Goal: Find specific page/section: Find specific page/section

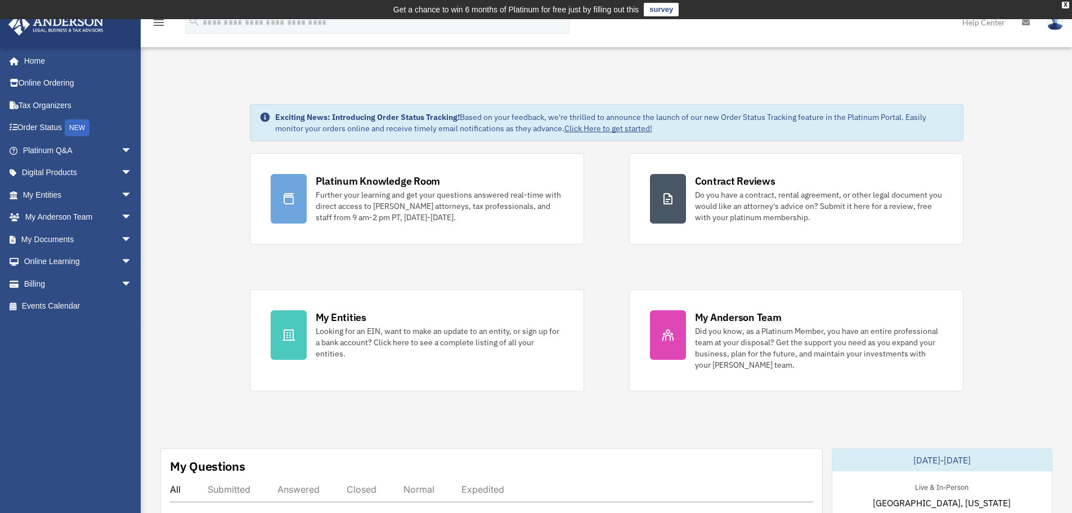
click at [0, 0] on div "x" at bounding box center [0, 0] width 0 height 0
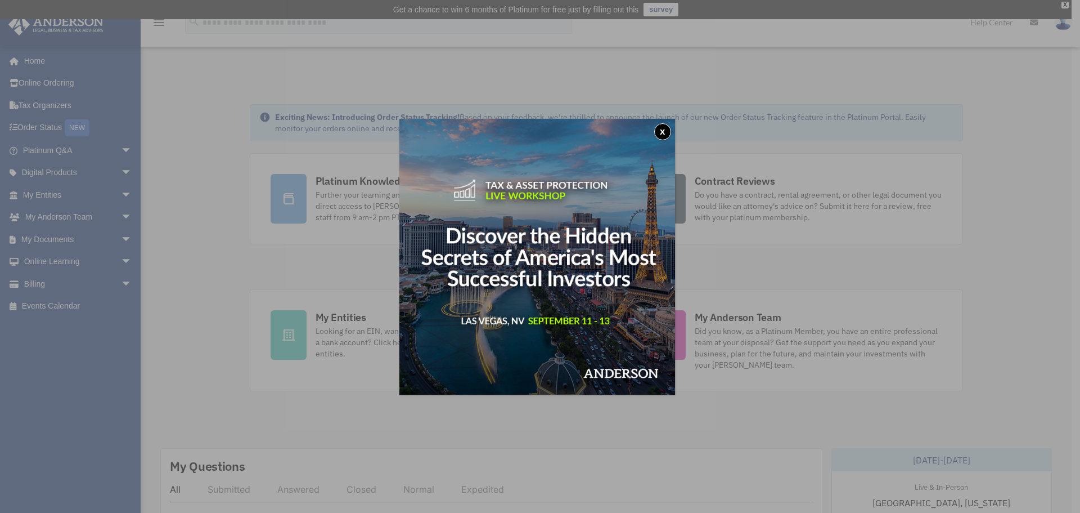
click at [664, 131] on button "x" at bounding box center [662, 131] width 17 height 17
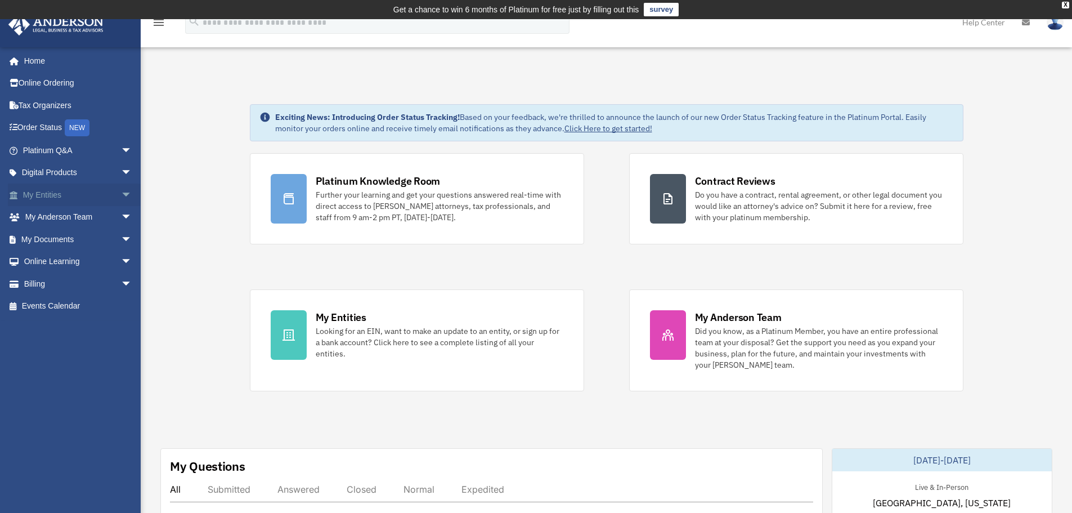
click at [121, 192] on span "arrow_drop_down" at bounding box center [132, 194] width 23 height 23
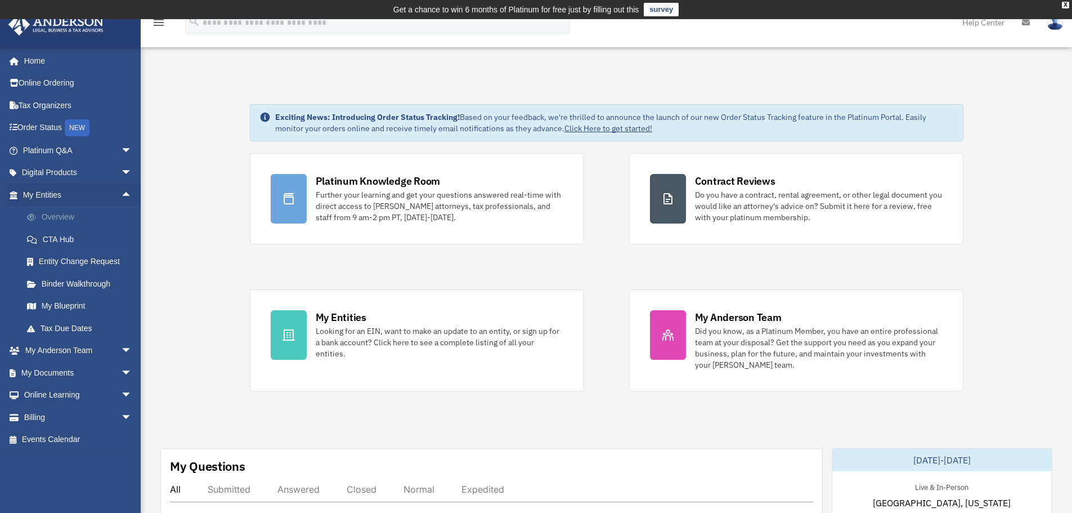
click at [54, 219] on link "Overview" at bounding box center [82, 217] width 133 height 23
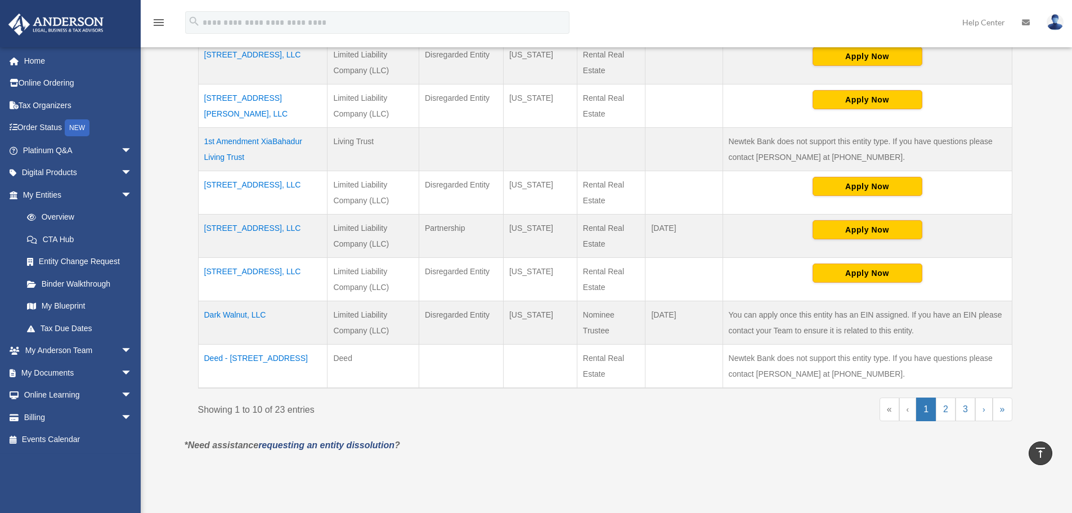
scroll to position [394, 0]
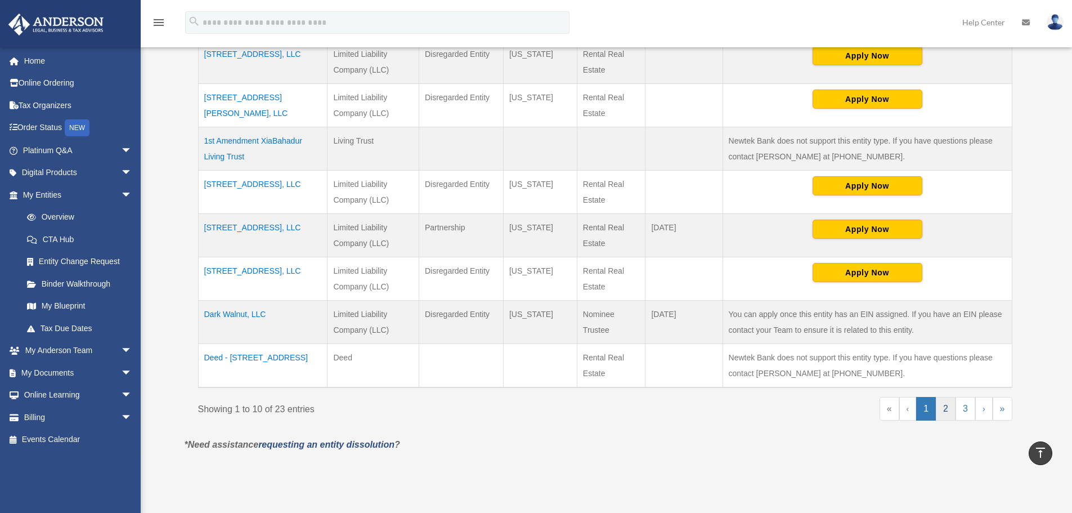
click at [943, 416] on link "2" at bounding box center [946, 409] width 20 height 24
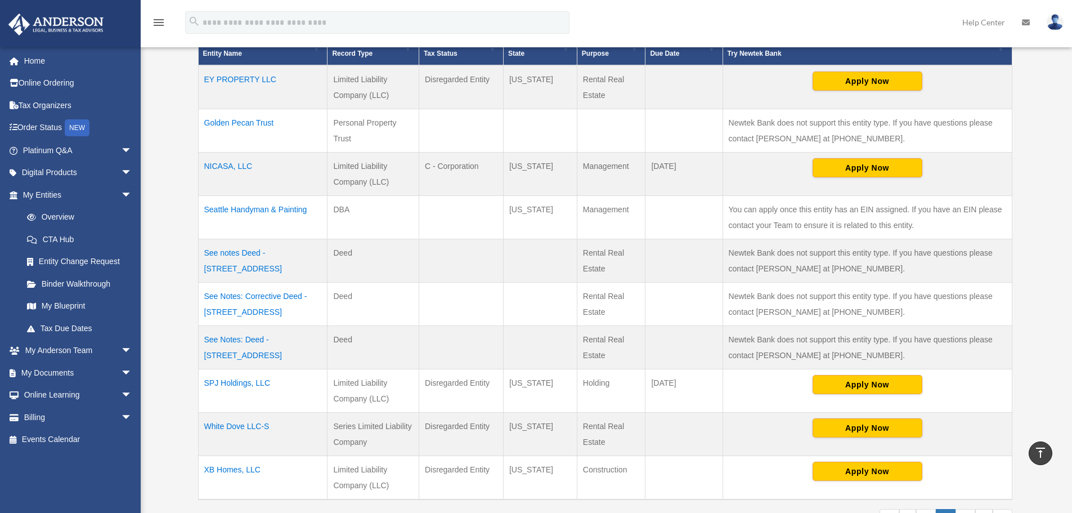
scroll to position [281, 0]
click at [217, 167] on td "NICASA, LLC" at bounding box center [262, 174] width 129 height 43
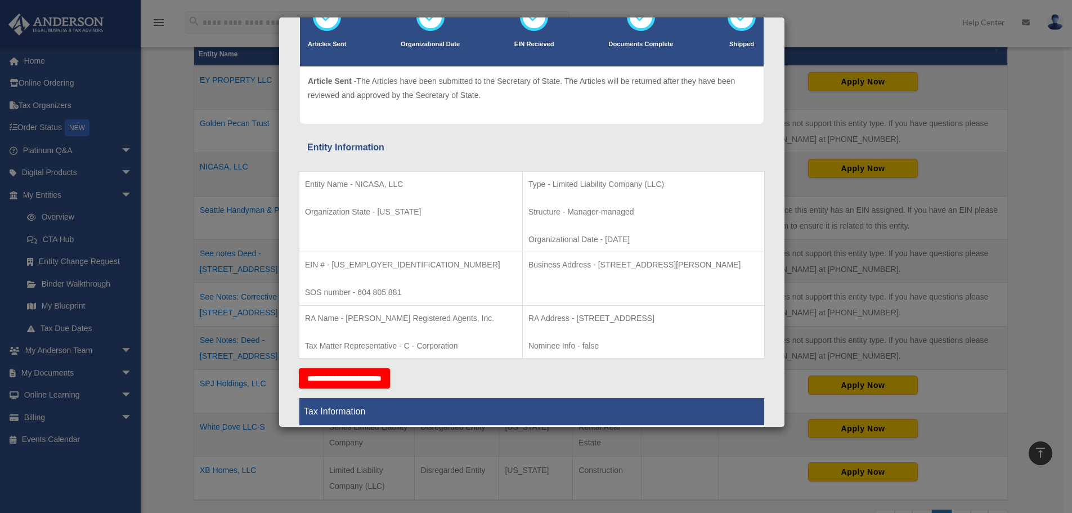
scroll to position [113, 0]
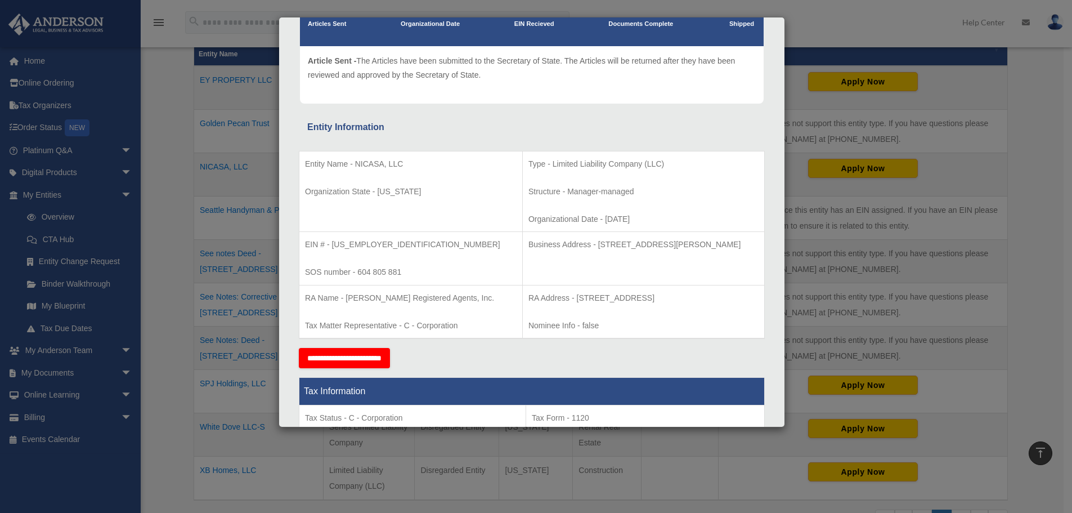
click at [470, 216] on td "Entity Name - NICASA, LLC Organization State - Washington" at bounding box center [410, 191] width 223 height 81
